Goal: Information Seeking & Learning: Learn about a topic

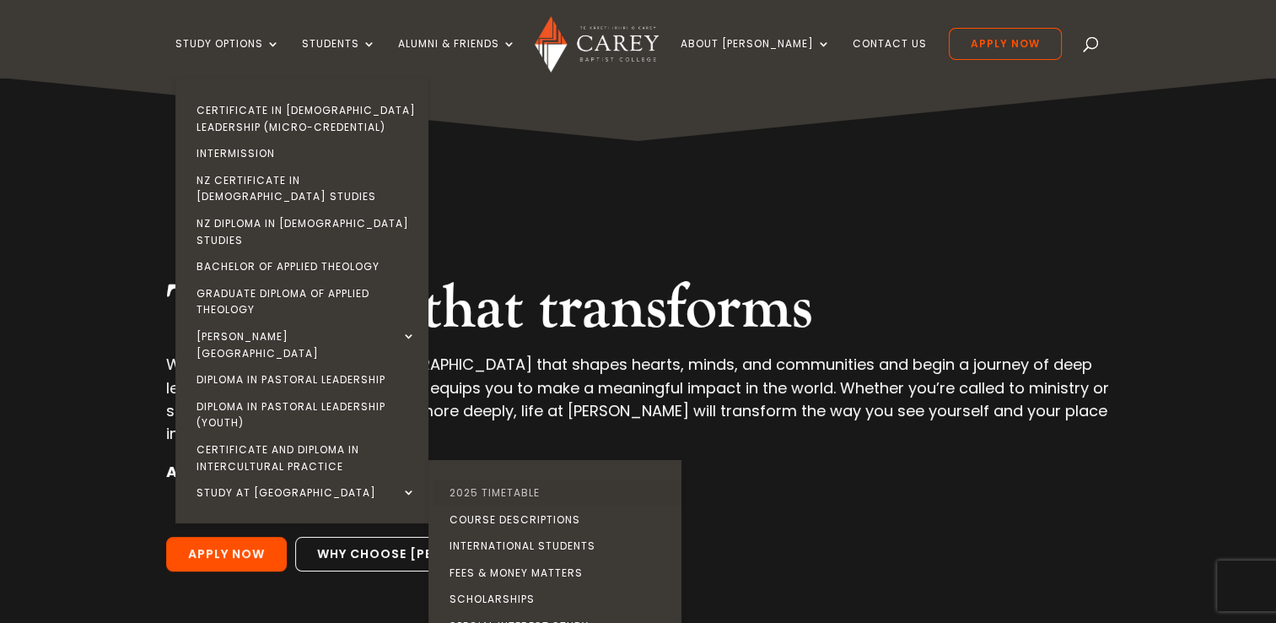
click at [513, 479] on link "2025 Timetable" at bounding box center [559, 492] width 253 height 27
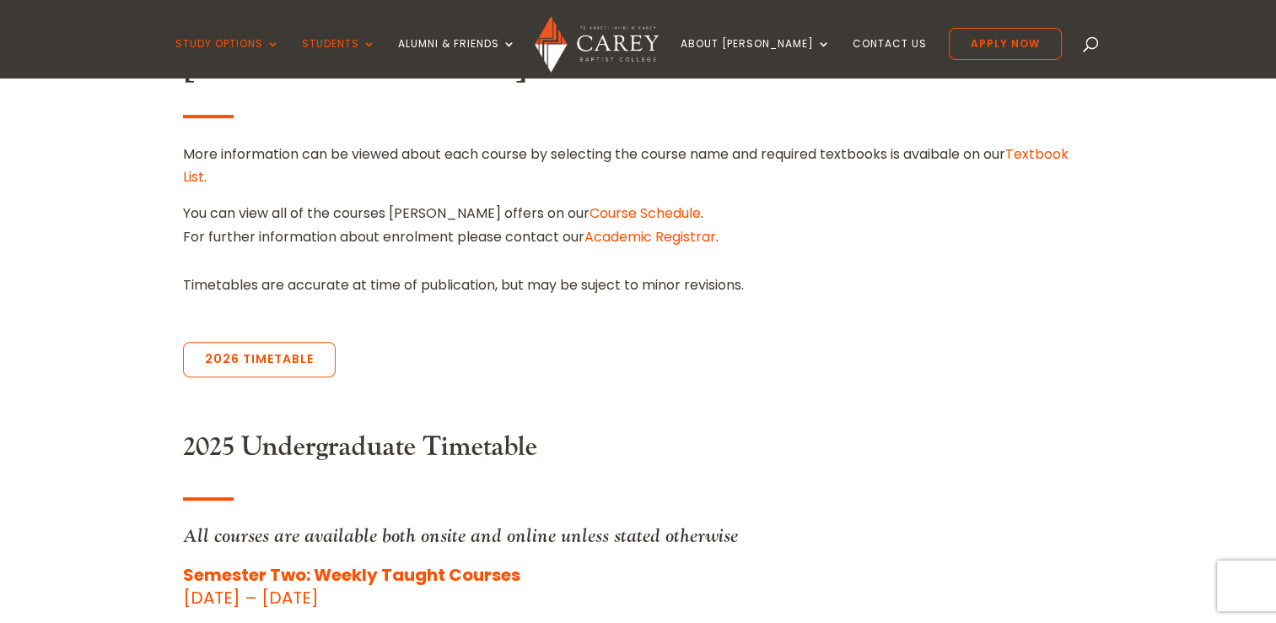
scroll to position [537, 0]
click at [283, 356] on link "2026 Timetable" at bounding box center [259, 359] width 153 height 35
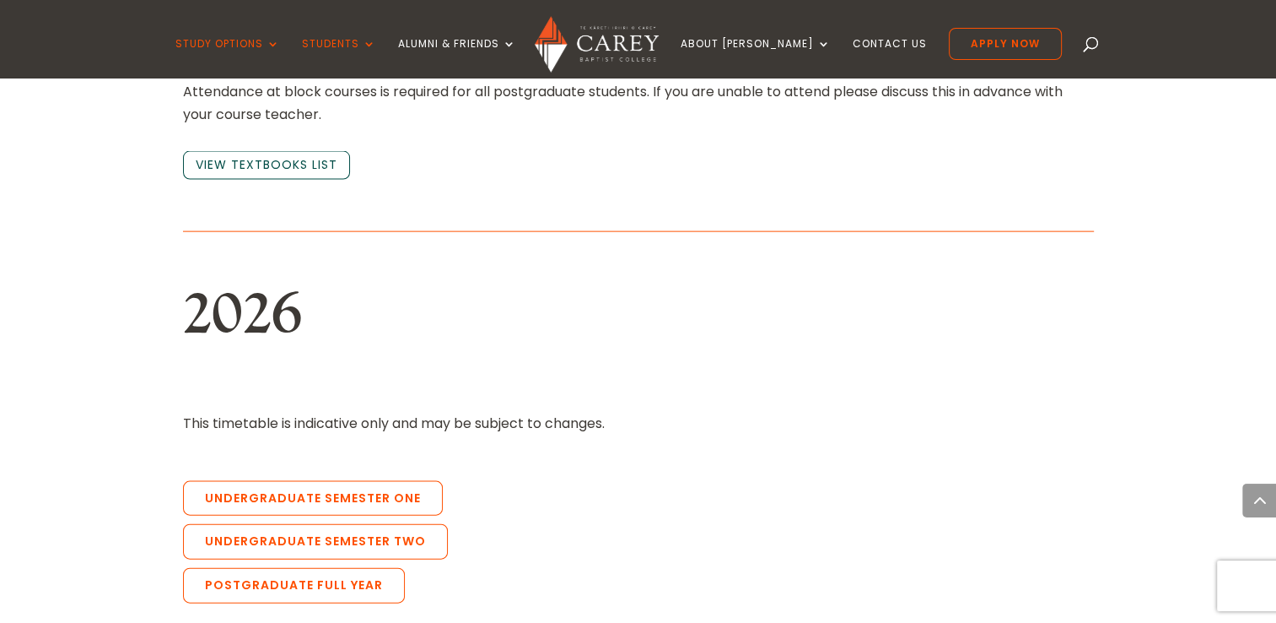
scroll to position [3621, 0]
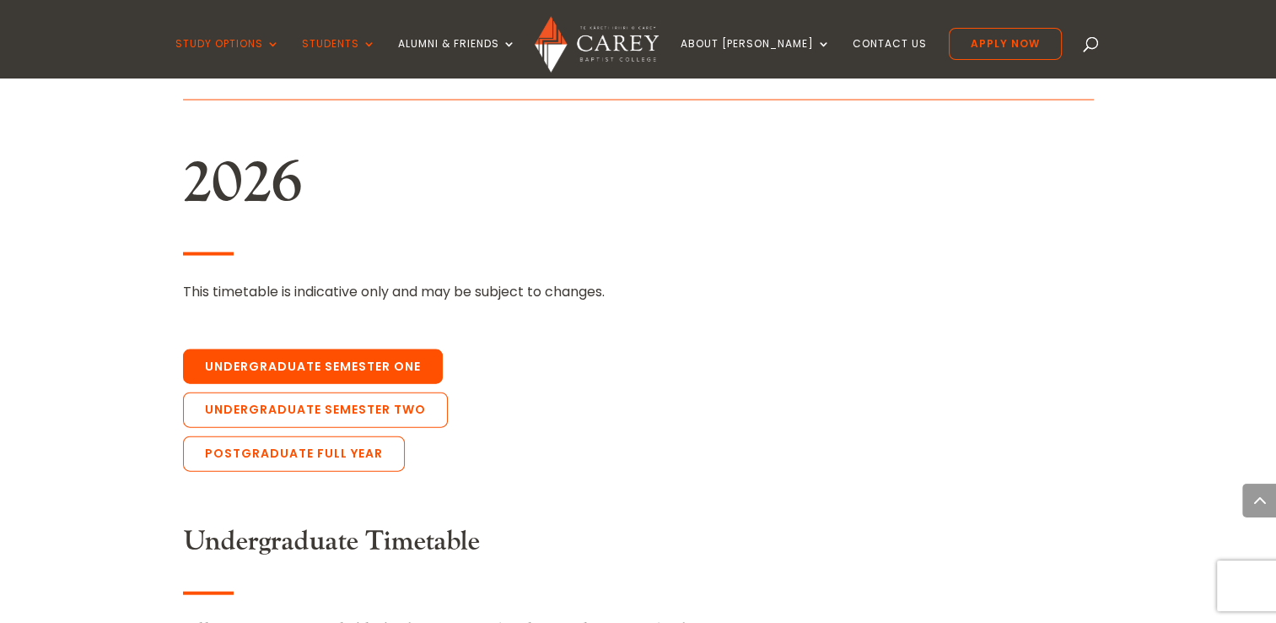
click at [310, 349] on link "Undergraduate Semester One" at bounding box center [313, 366] width 260 height 35
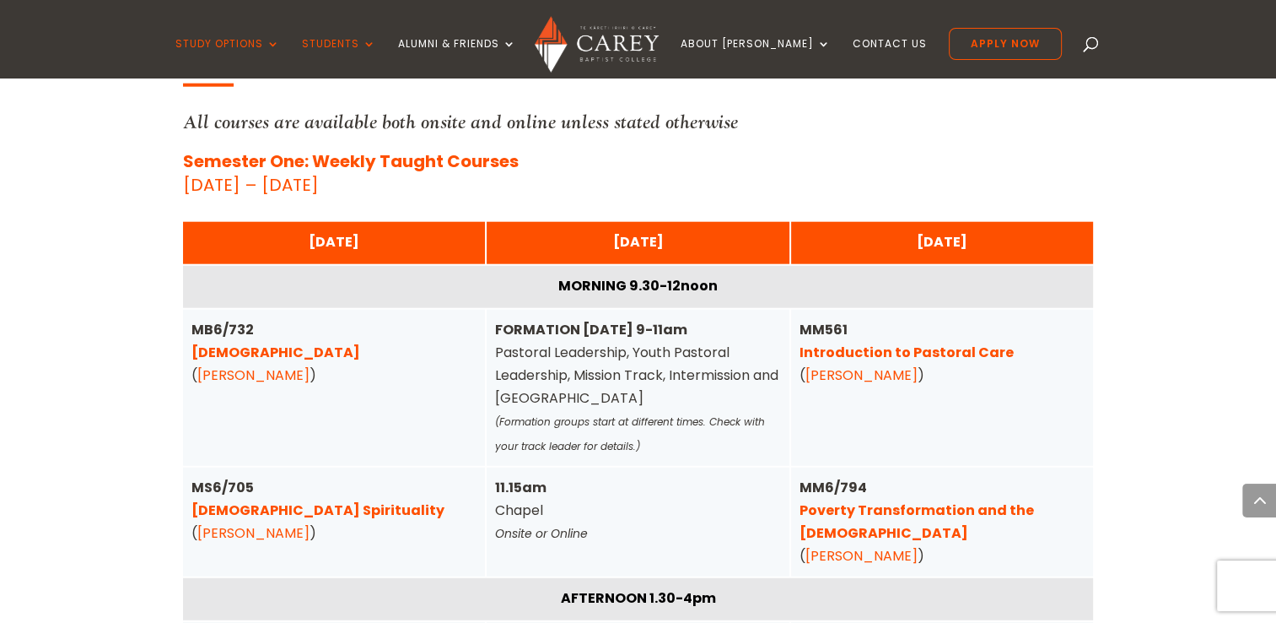
scroll to position [4131, 0]
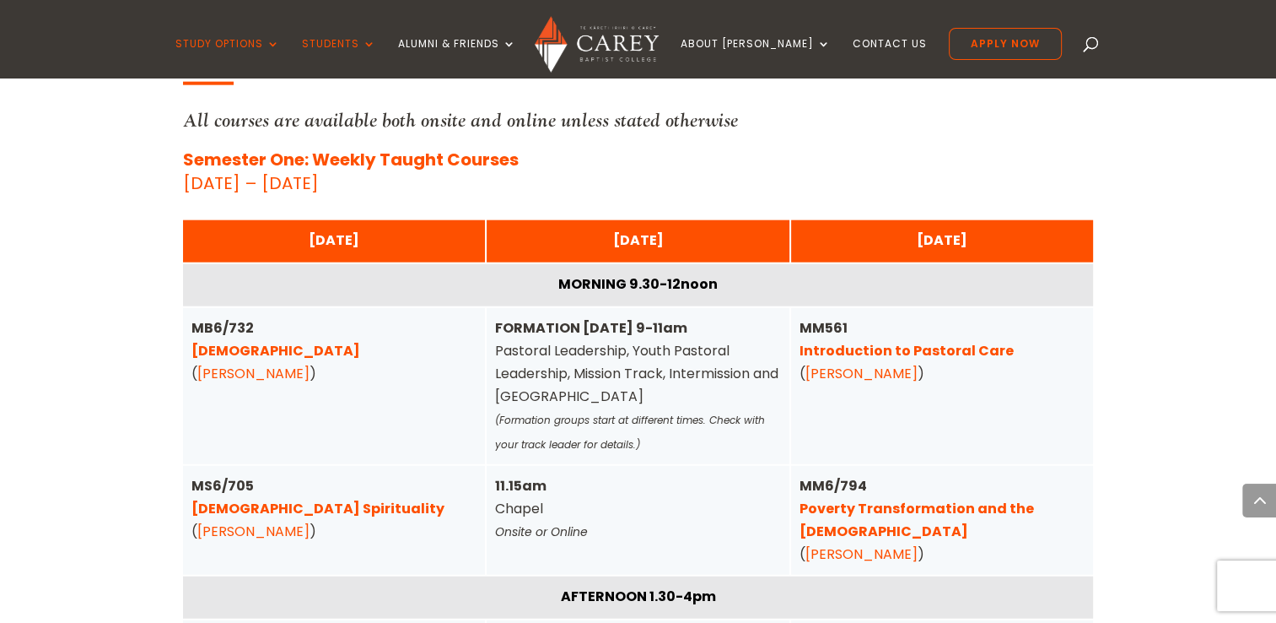
drag, startPoint x: 310, startPoint y: 321, endPoint x: 381, endPoint y: 301, distance: 73.5
click at [381, 316] on div "MB6/732 [DEMOGRAPHIC_DATA] ( [PERSON_NAME] )" at bounding box center [335, 350] width 286 height 69
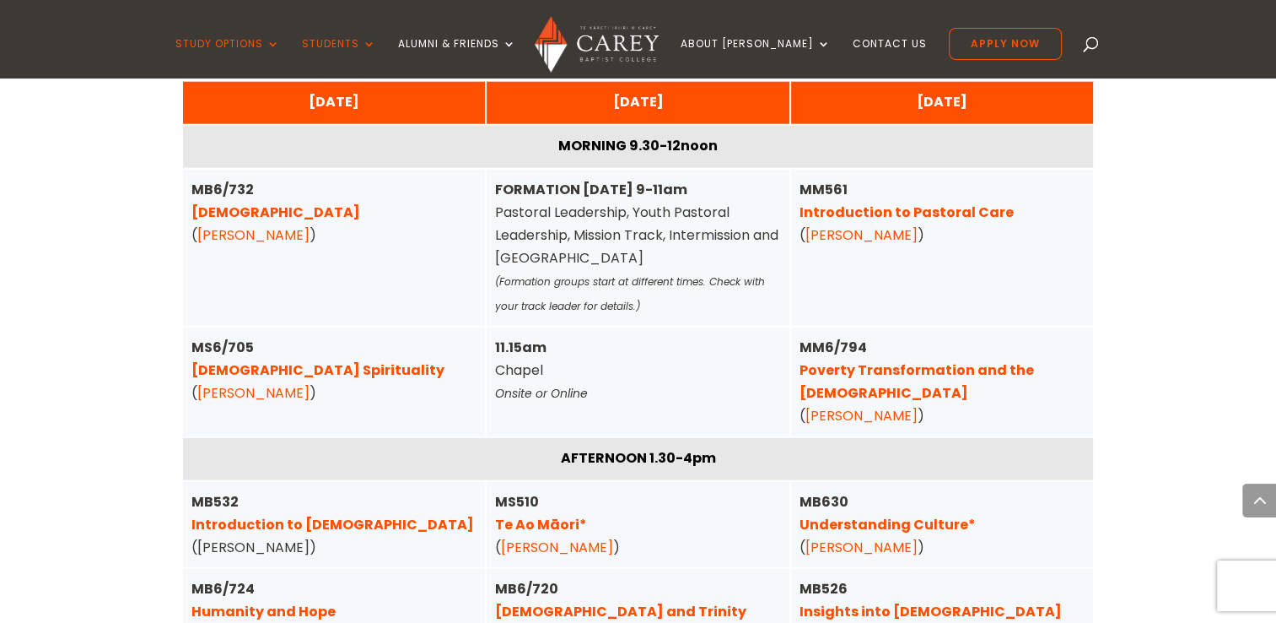
scroll to position [4282, 0]
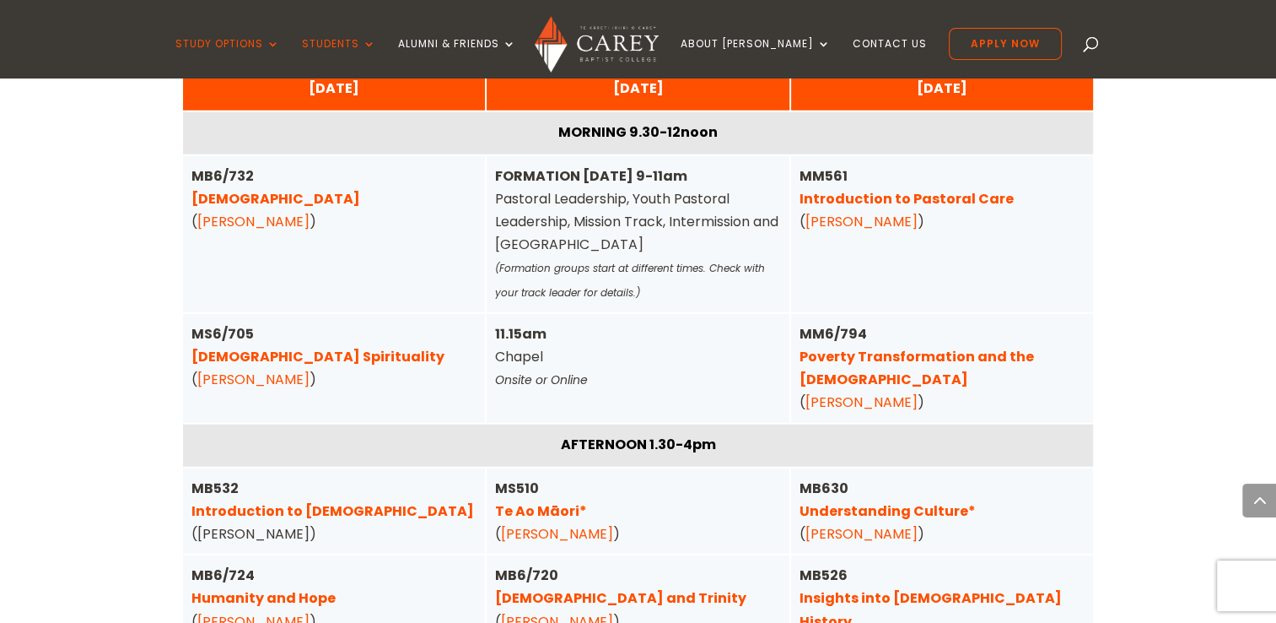
click at [381, 322] on div "MS6/705 [DEMOGRAPHIC_DATA] Spirituality ( [PERSON_NAME] )" at bounding box center [335, 356] width 286 height 69
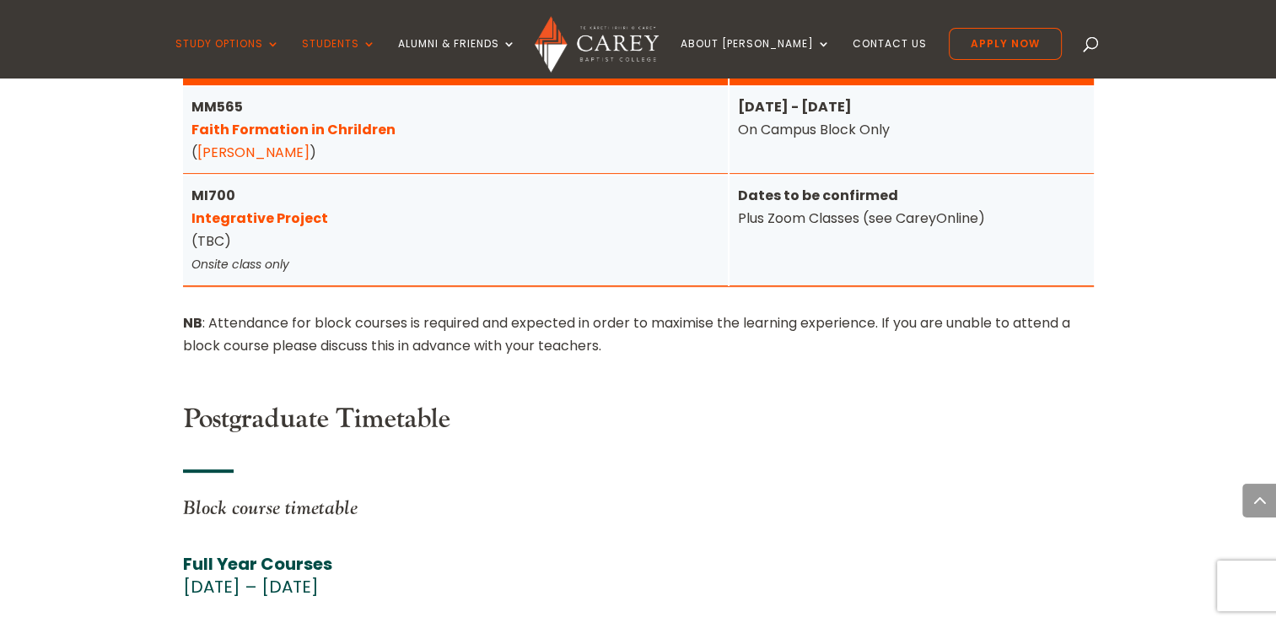
scroll to position [6780, 0]
